Goal: Find specific page/section: Find specific page/section

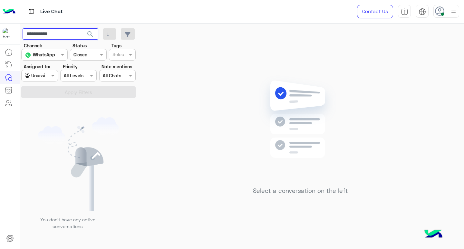
click at [63, 35] on input "**********" at bounding box center [61, 34] width 76 height 12
click at [46, 54] on input "text" at bounding box center [37, 55] width 24 height 7
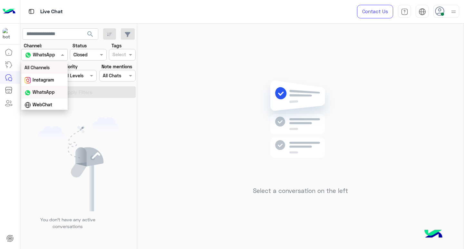
click at [49, 66] on b "All Channels" at bounding box center [37, 67] width 25 height 5
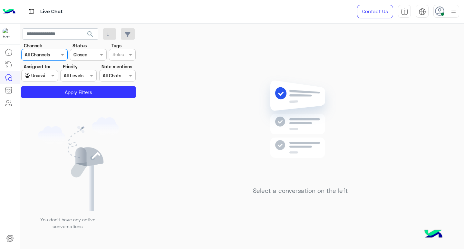
click at [49, 71] on div "Agent Filter Unassigned" at bounding box center [39, 76] width 36 height 12
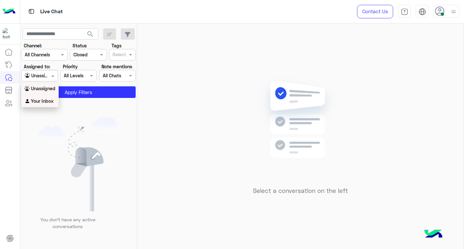
click at [47, 99] on b "Your Inbox" at bounding box center [42, 100] width 23 height 5
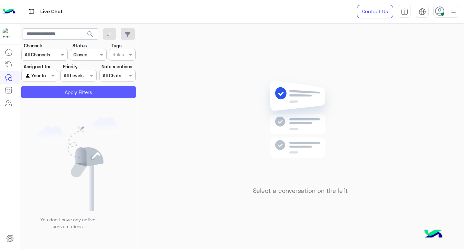
click at [59, 93] on button "Apply Filters" at bounding box center [78, 92] width 114 height 12
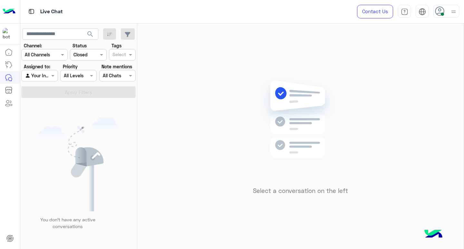
click at [442, 15] on span at bounding box center [442, 14] width 3 height 3
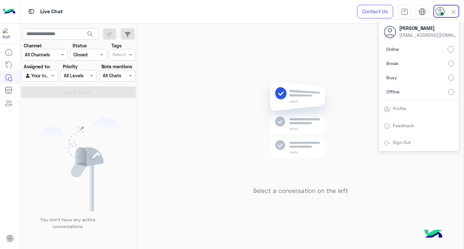
click at [89, 34] on span "search" at bounding box center [90, 34] width 8 height 8
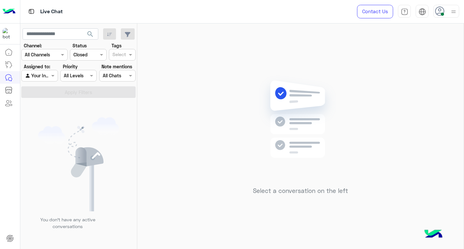
click at [439, 15] on icon at bounding box center [440, 11] width 10 height 10
